Goal: Information Seeking & Learning: Learn about a topic

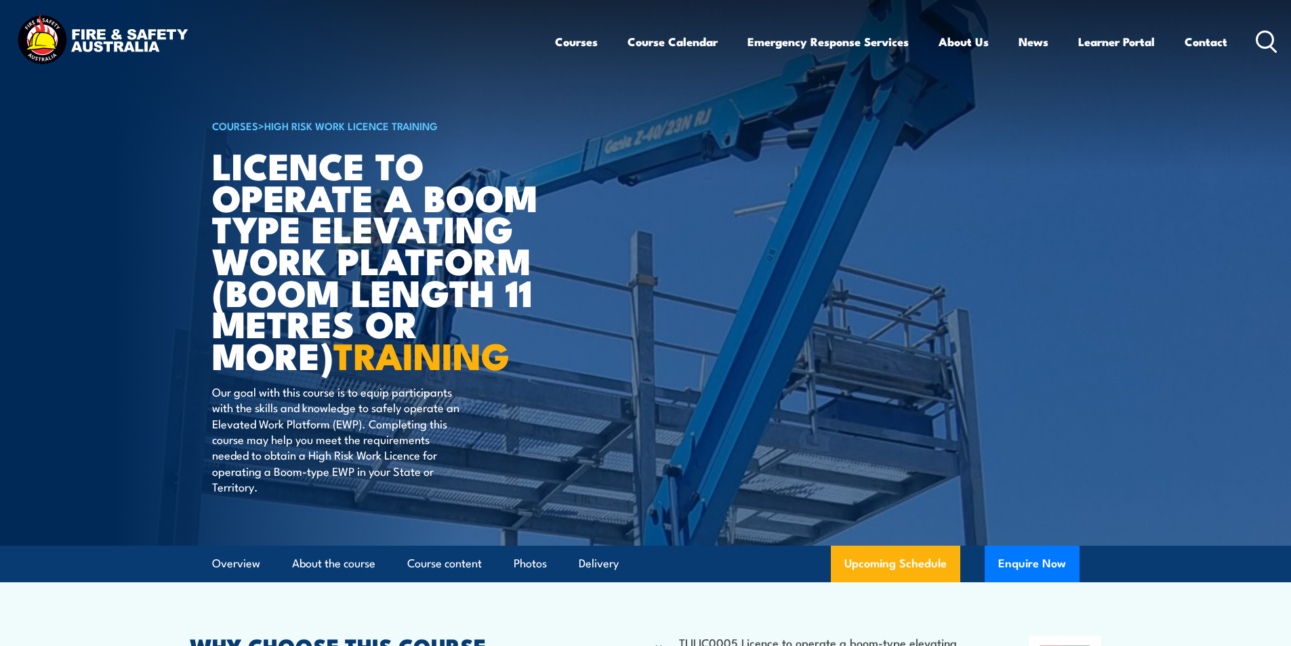
click at [1269, 35] on icon at bounding box center [1267, 42] width 22 height 22
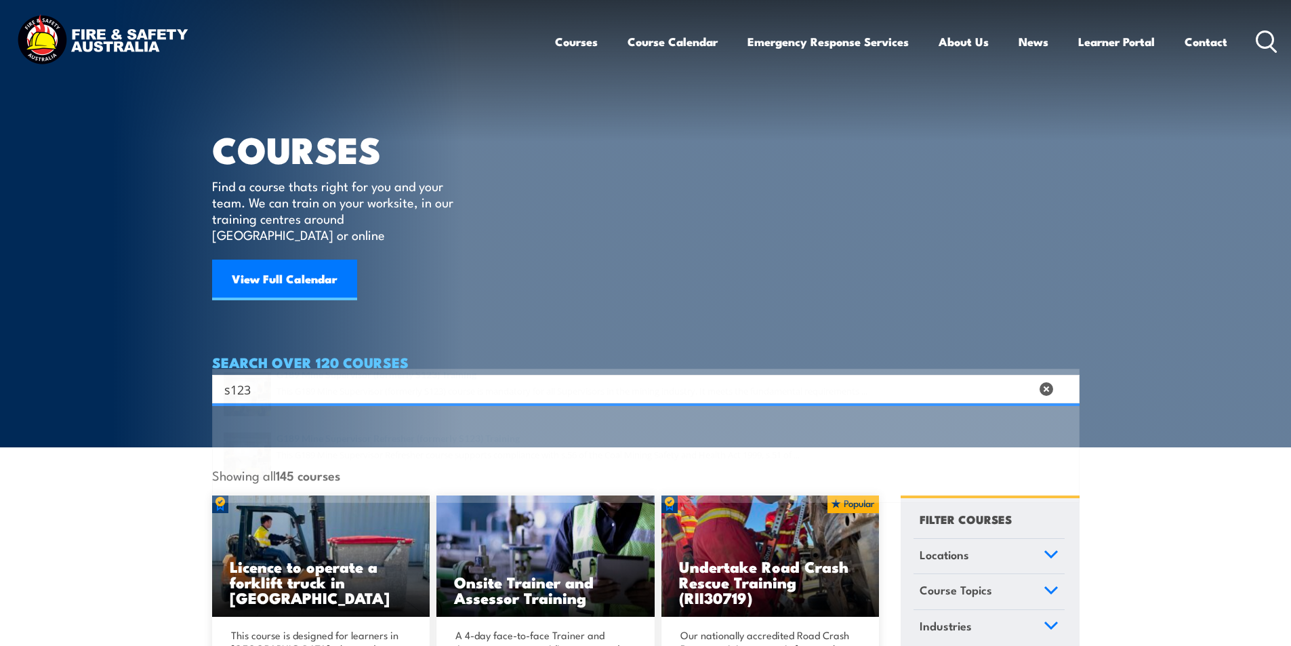
type input "s123"
click at [465, 416] on span at bounding box center [645, 431] width 859 height 64
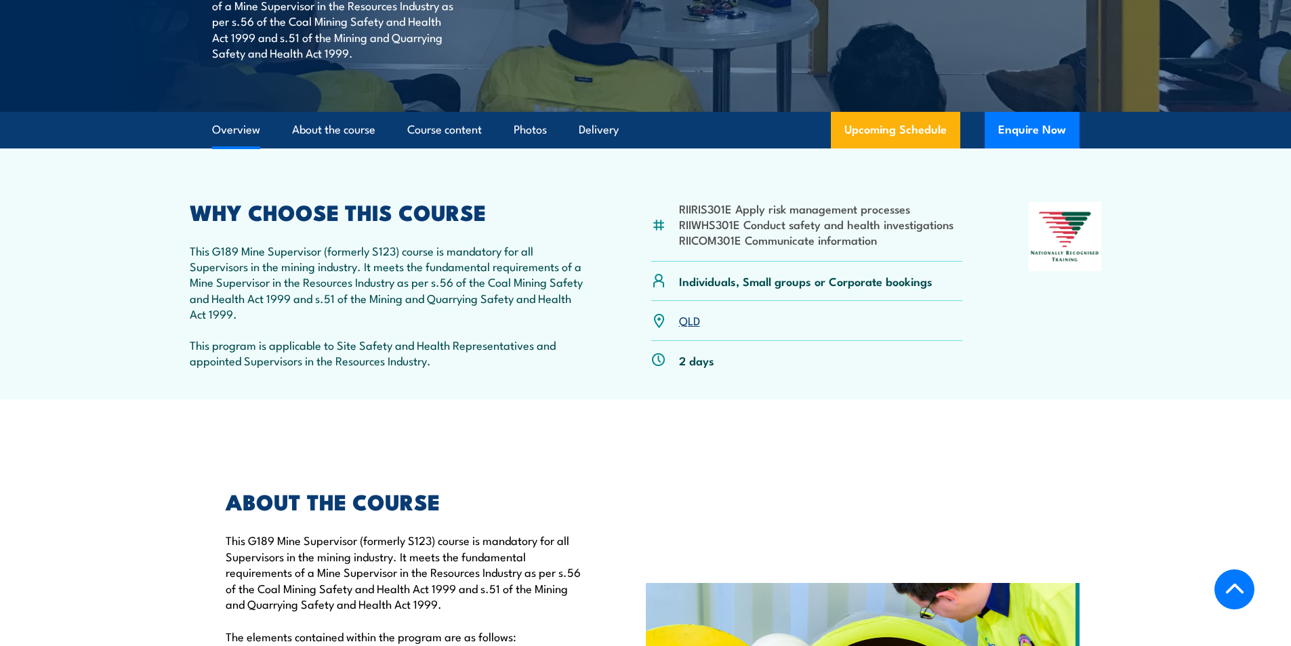
click at [688, 319] on link "QLD" at bounding box center [689, 320] width 21 height 16
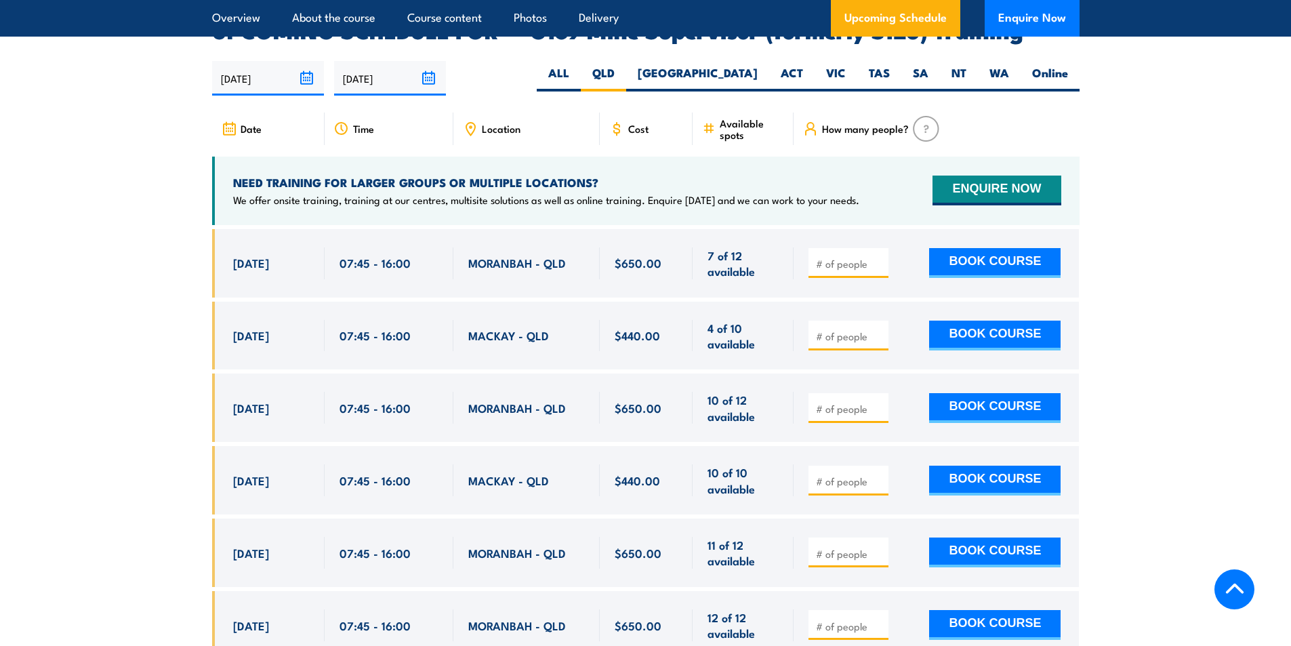
scroll to position [2309, 0]
